Goal: Transaction & Acquisition: Purchase product/service

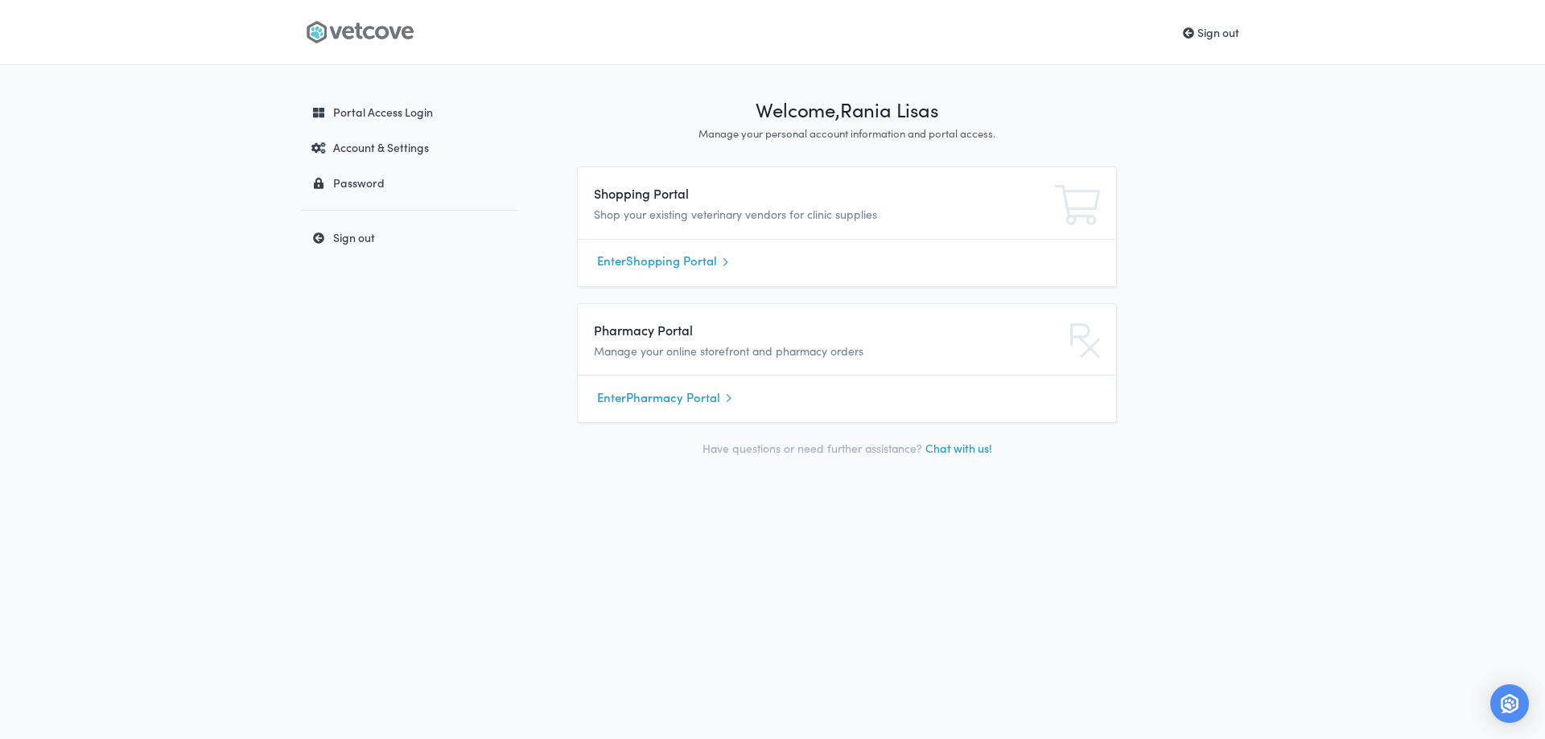
click at [688, 399] on link "Enter Pharmacy Portal" at bounding box center [847, 397] width 500 height 24
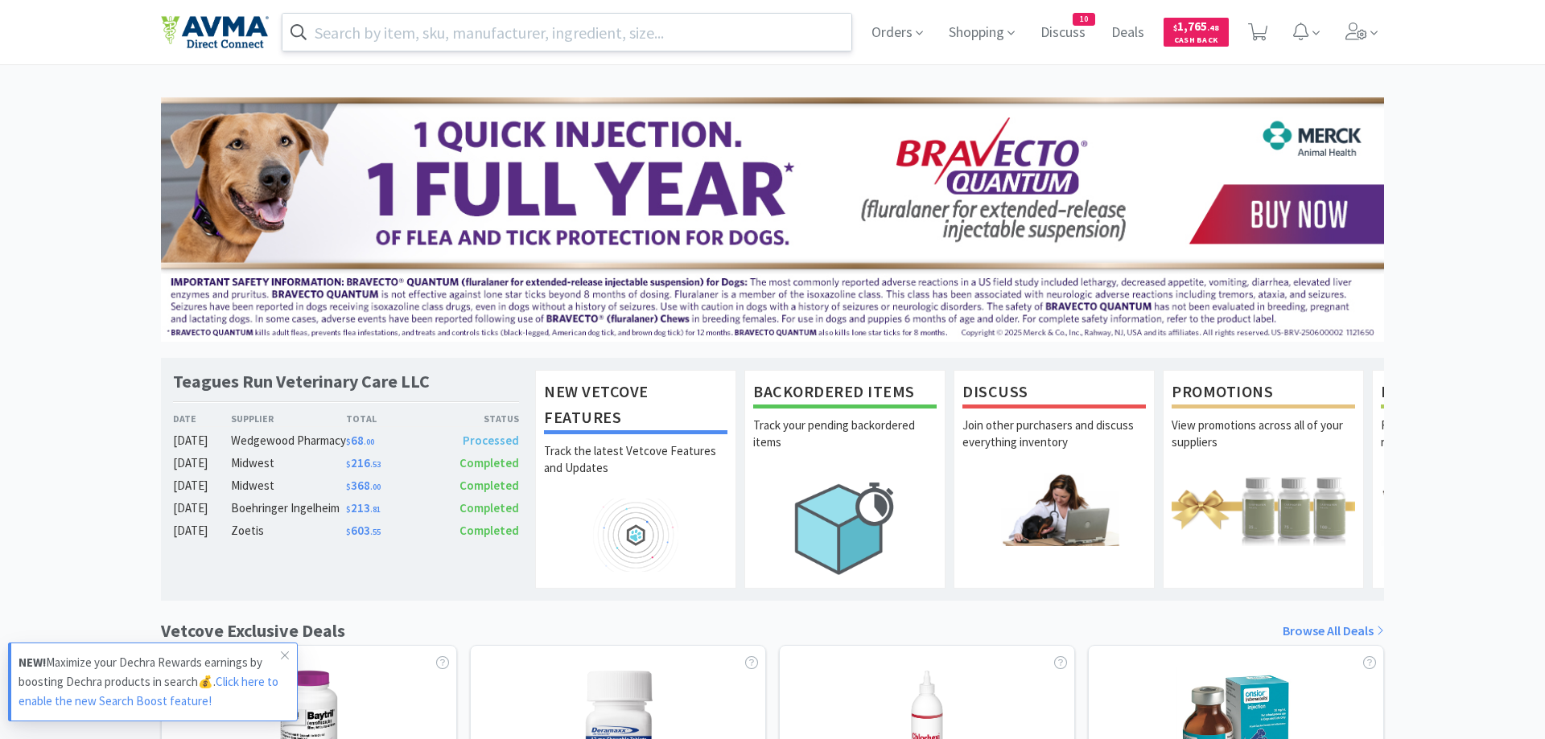
click at [436, 30] on input "text" at bounding box center [566, 32] width 569 height 37
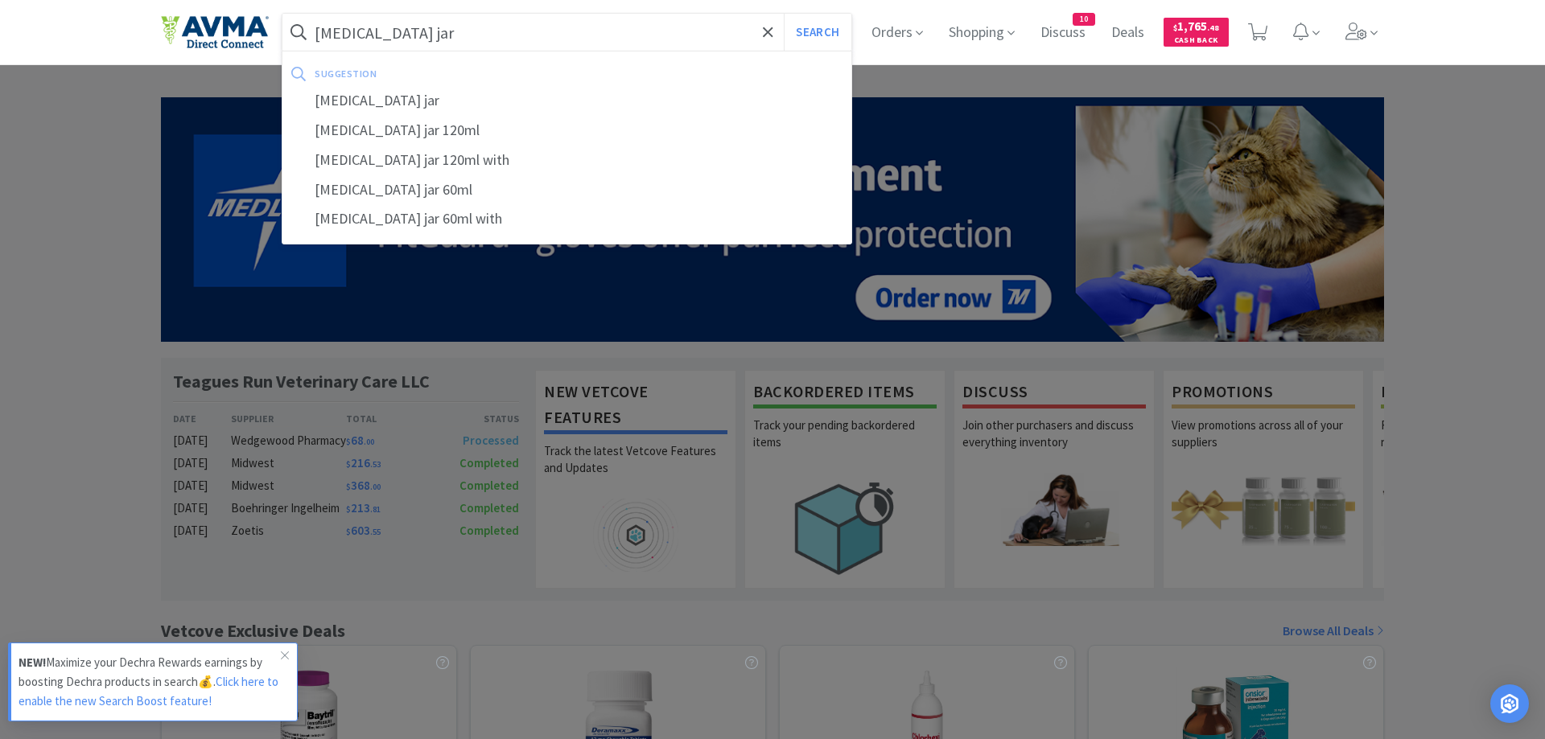
type input "biopsy jar"
click at [784, 14] on button "Search" at bounding box center [817, 32] width 67 height 37
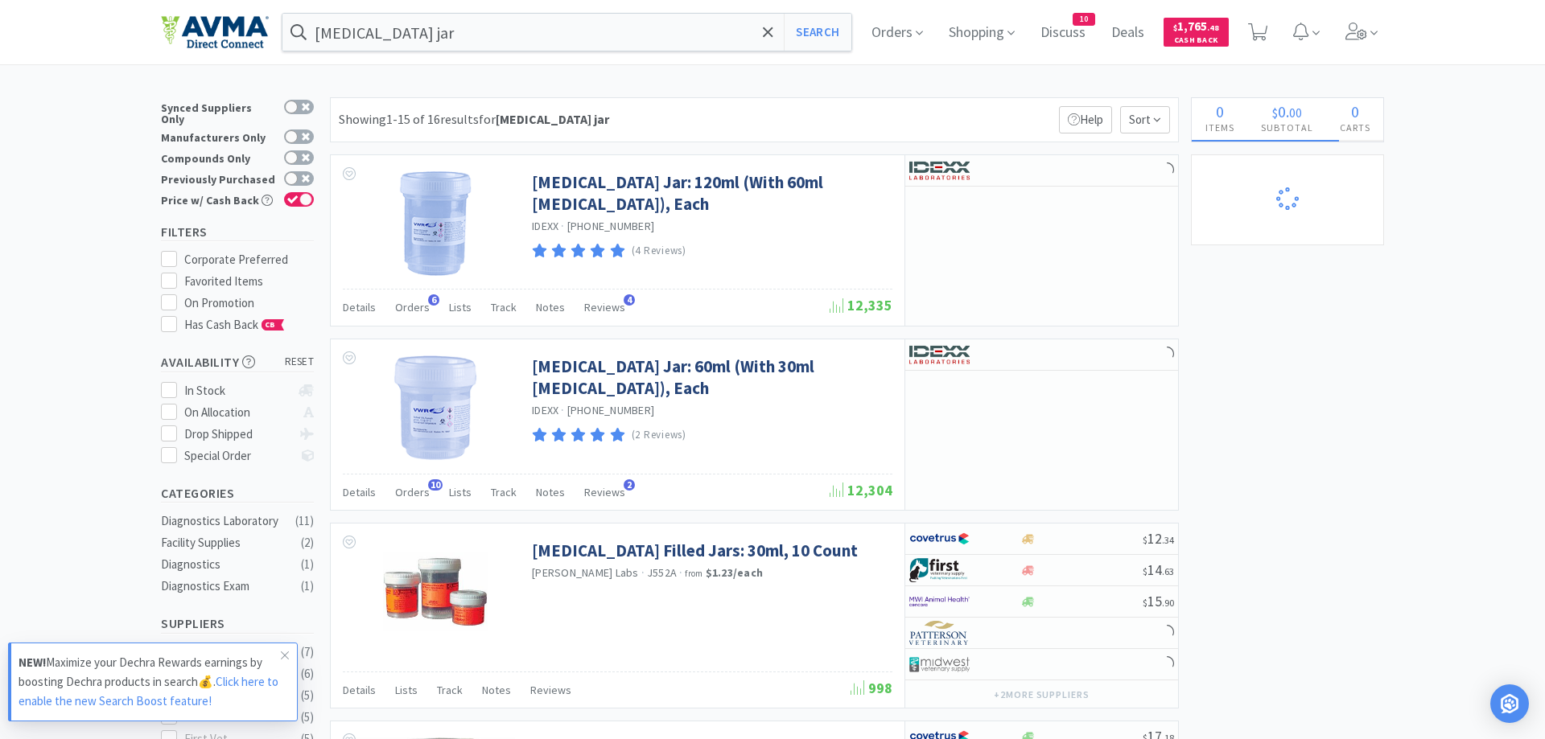
select select "6"
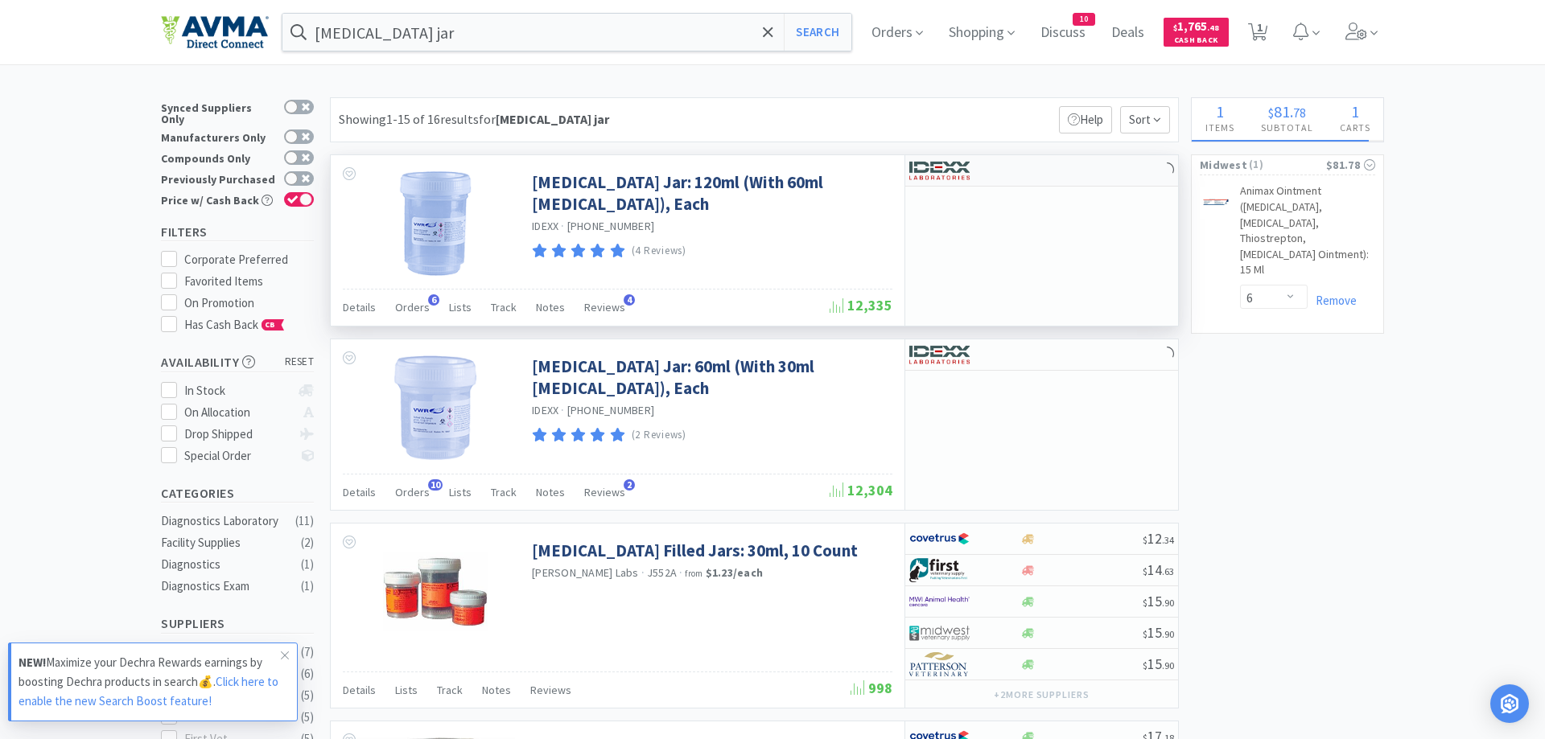
click at [960, 167] on img at bounding box center [939, 170] width 60 height 24
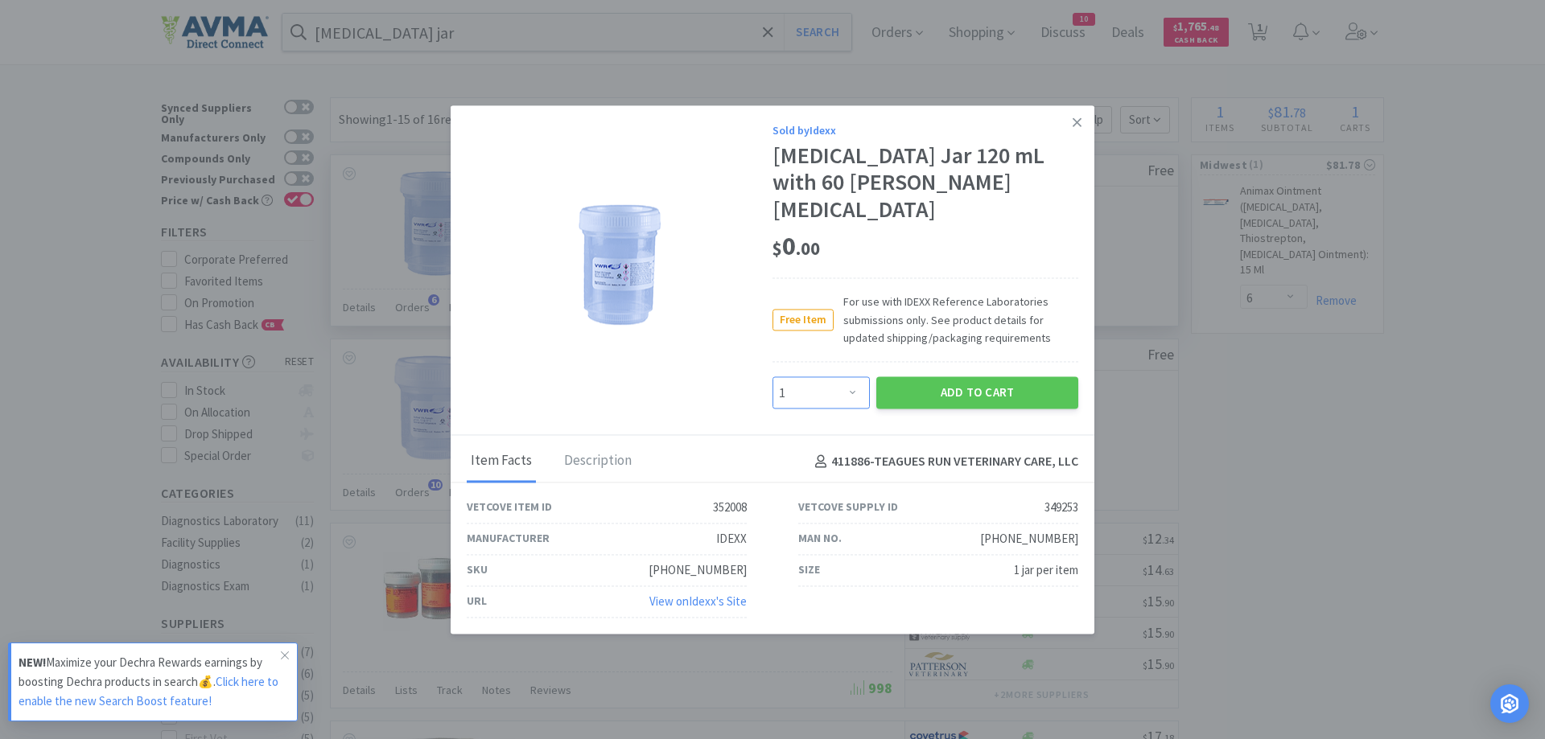
click at [772, 377] on select "Enter Quantity 1 2 3 4 5 6 7 8 9 10 11 12 13 14 15 16 17 18 19 20 Enter Quantity" at bounding box center [820, 393] width 97 height 32
select select "8"
click option "8" at bounding box center [0, 0] width 0 height 0
click at [909, 385] on button "Add to Cart" at bounding box center [977, 393] width 202 height 32
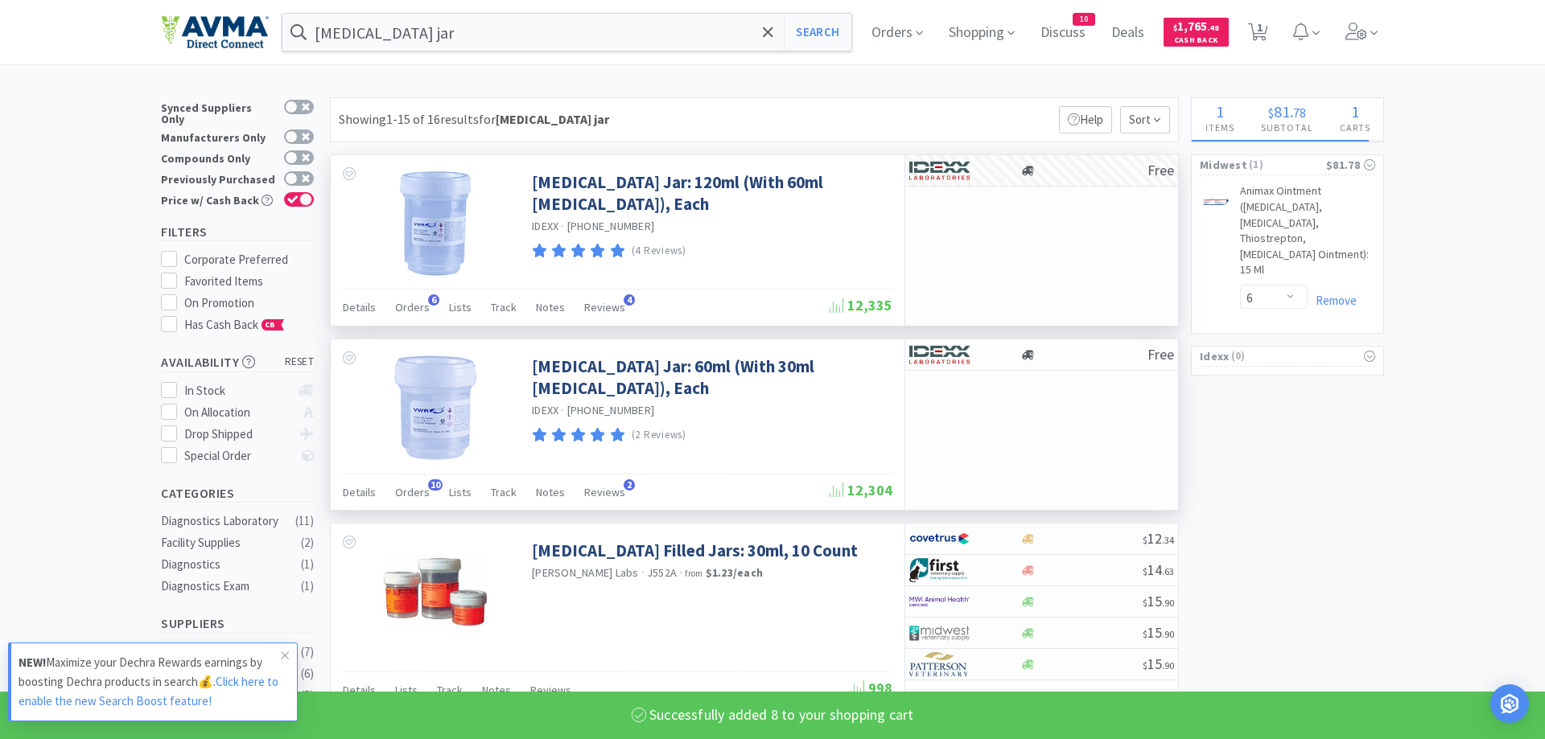
select select "8"
click at [1039, 359] on div at bounding box center [1083, 355] width 128 height 12
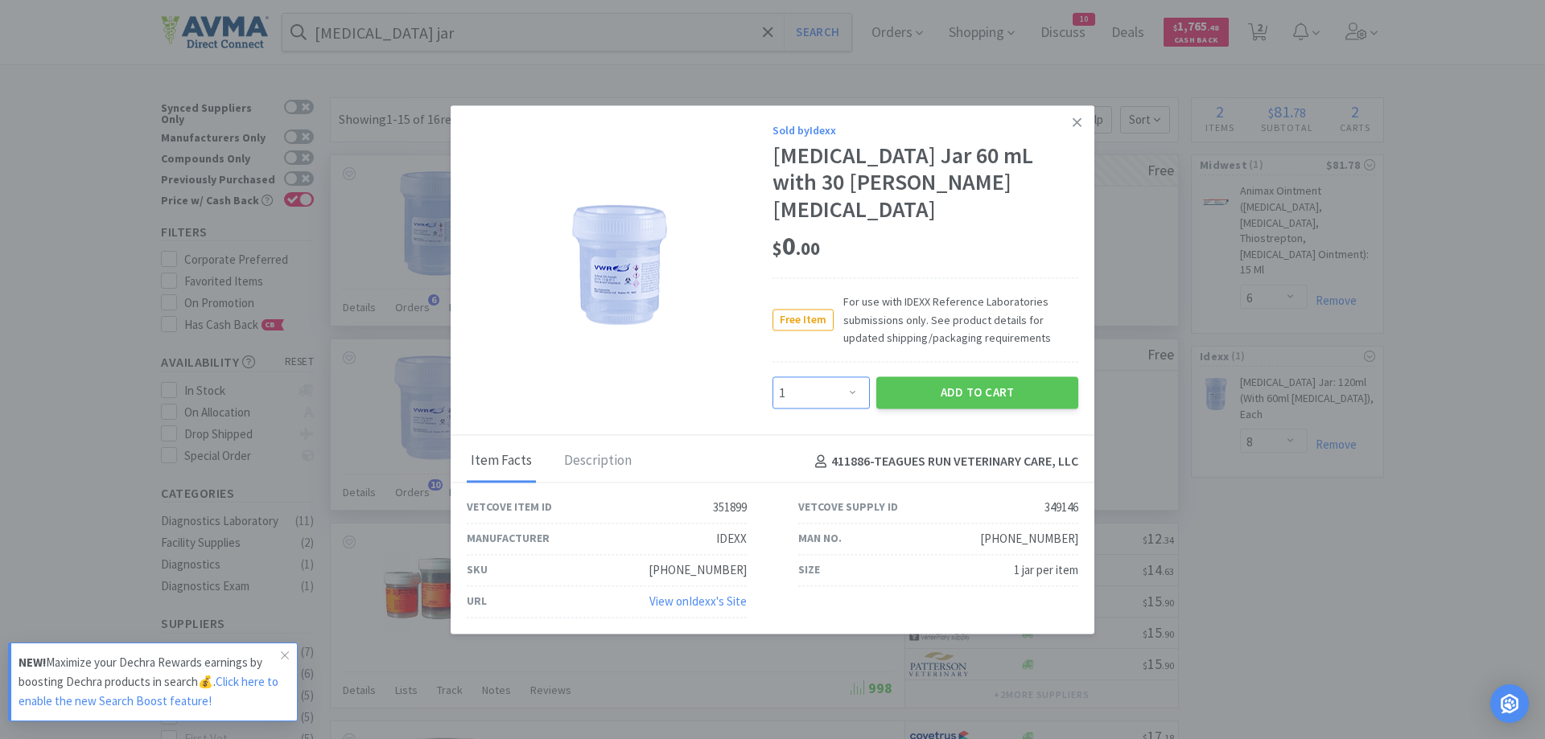
click at [772, 377] on select "Enter Quantity 1 2 3 4 5 6 7 8 9 10 11 12 13 14 15 16 17 18 19 20 Enter Quantity" at bounding box center [820, 393] width 97 height 32
select select "4"
click option "4" at bounding box center [0, 0] width 0 height 0
click at [926, 378] on button "Add to Cart" at bounding box center [977, 393] width 202 height 32
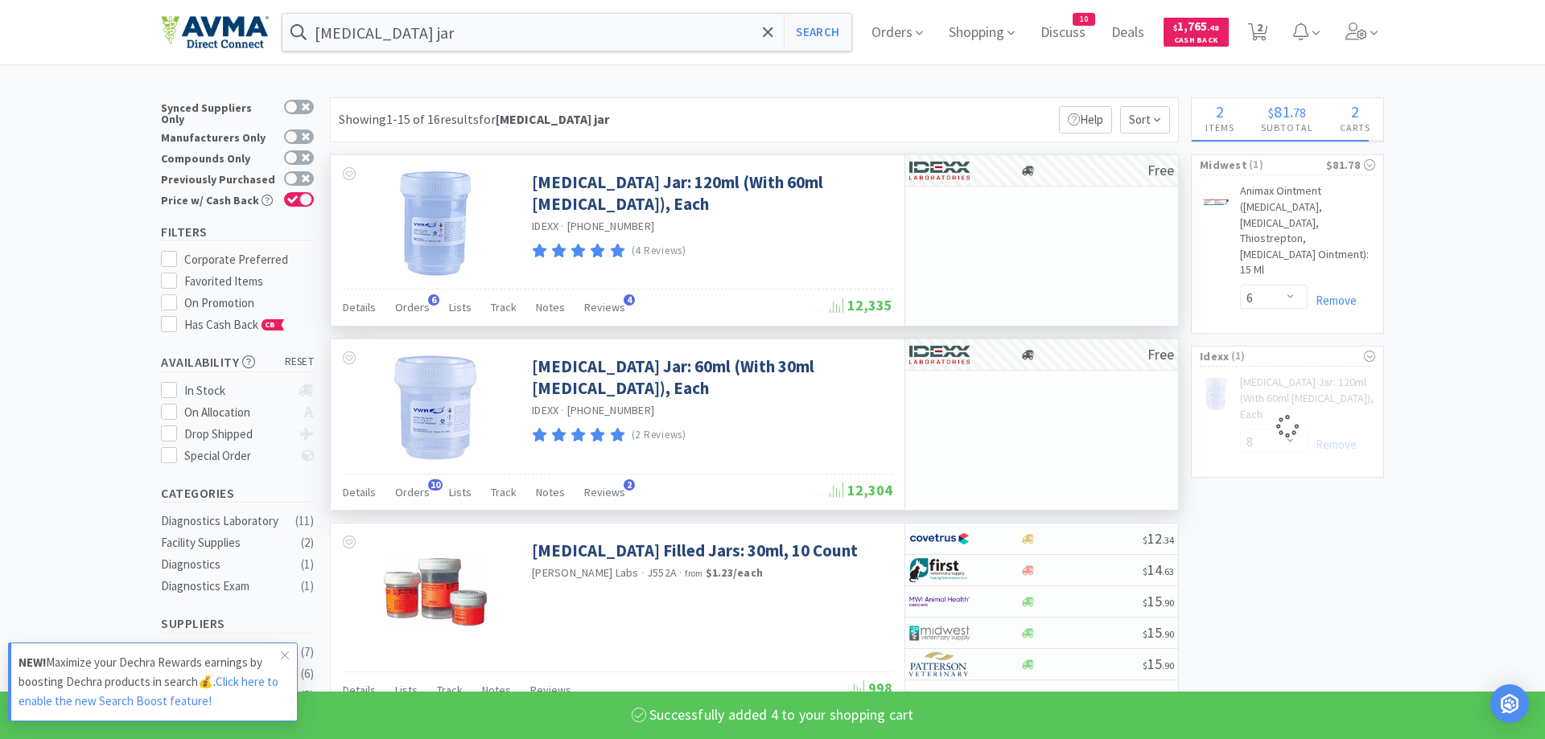
select select "4"
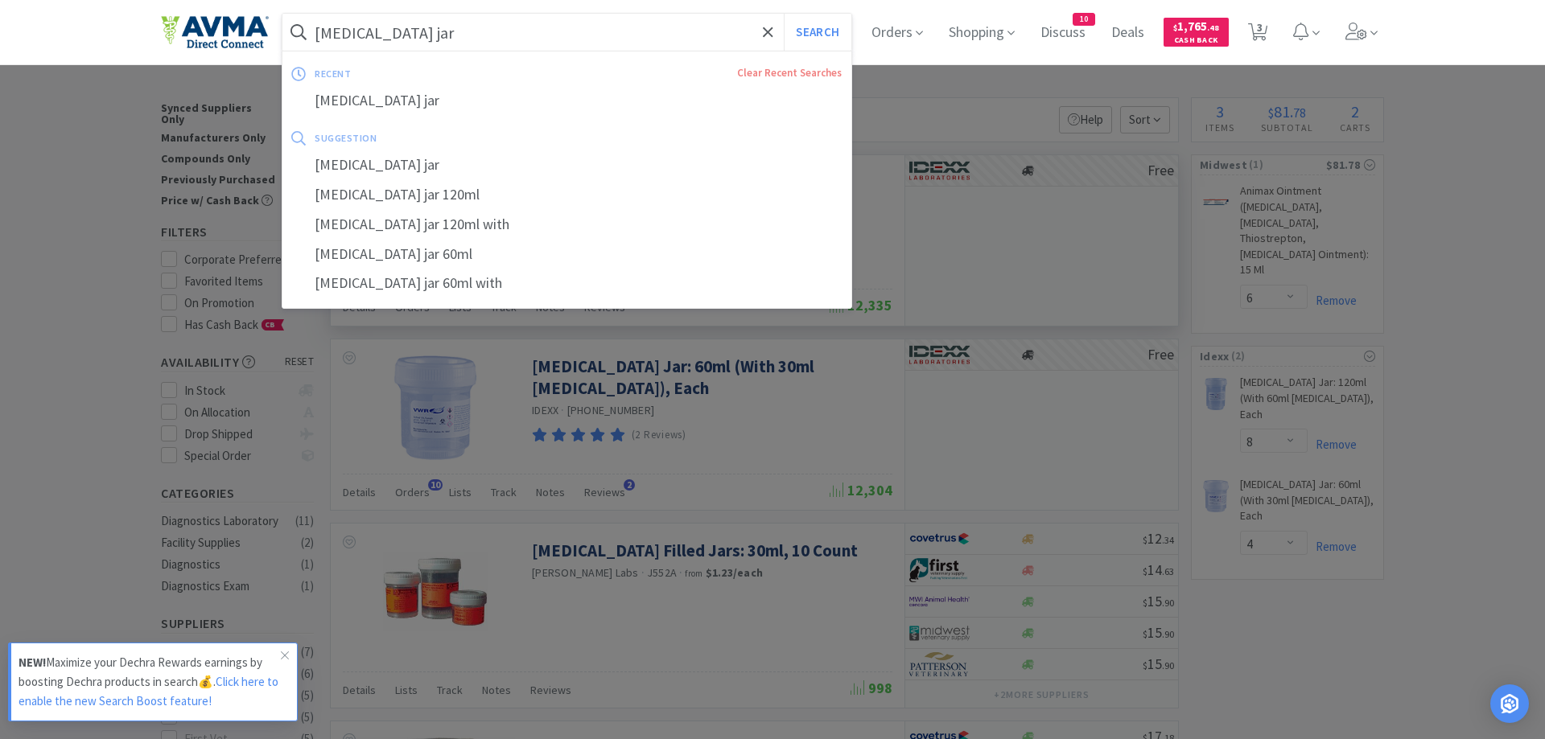
click at [413, 35] on input "biopsy jar" at bounding box center [566, 32] width 569 height 37
